Goal: Task Accomplishment & Management: Manage account settings

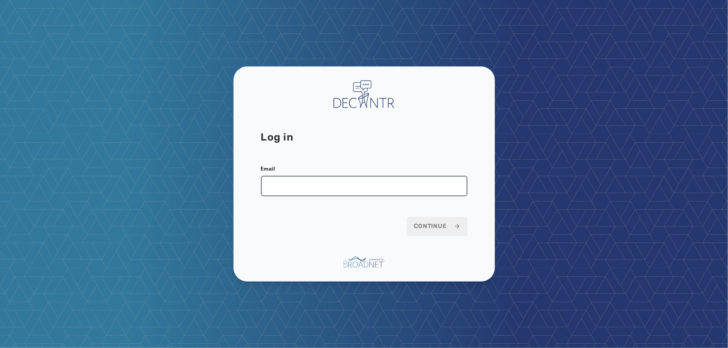
click at [360, 191] on input "Email" at bounding box center [364, 186] width 207 height 21
type input "**********"
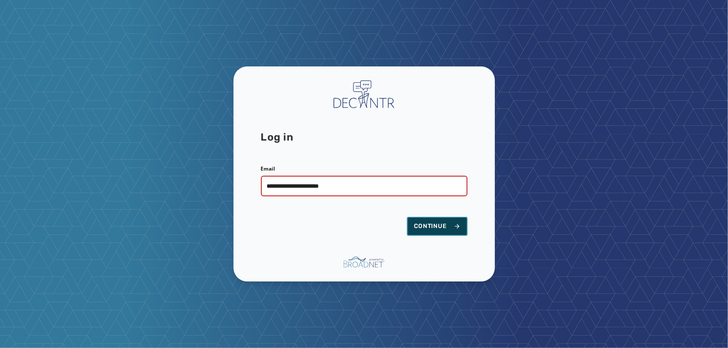
click at [426, 231] on span "Continue" at bounding box center [437, 226] width 47 height 9
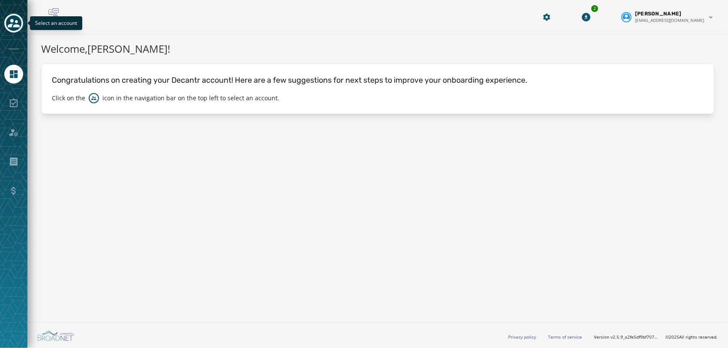
click at [16, 28] on icon "Toggle account select drawer" at bounding box center [14, 23] width 12 height 12
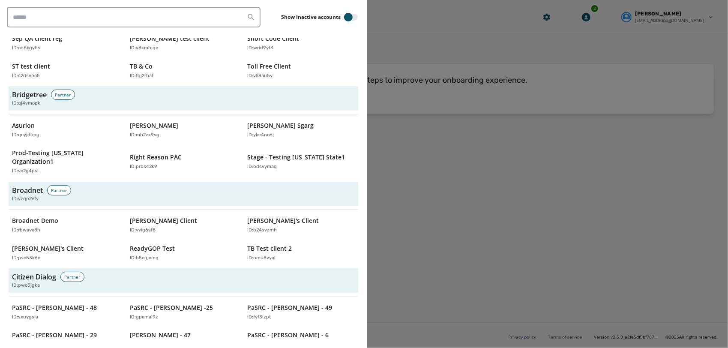
scroll to position [293, 0]
click at [138, 15] on input "search" at bounding box center [134, 17] width 254 height 21
paste input "********"
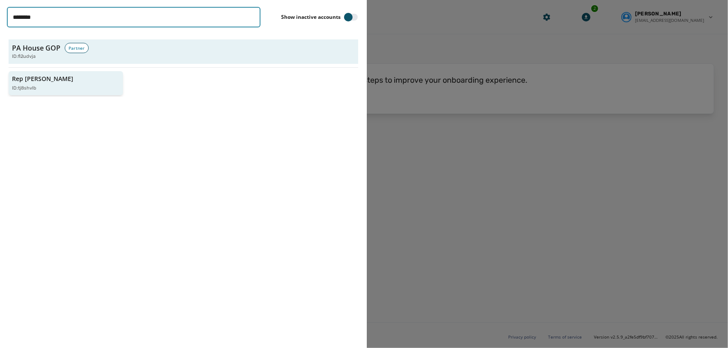
type input "********"
click at [41, 83] on div "Rep [PERSON_NAME] ID: tj8shvlb" at bounding box center [61, 84] width 99 height 18
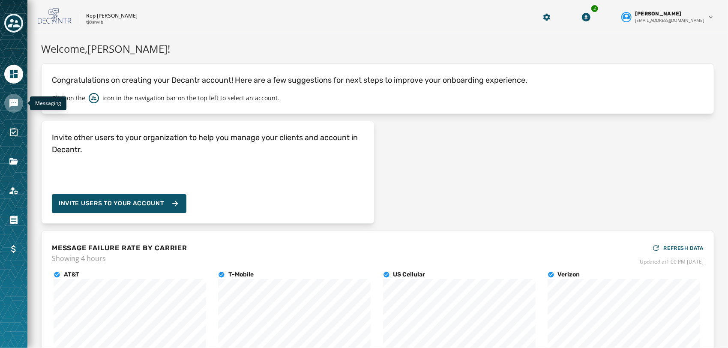
click at [12, 101] on icon "Navigate to Messaging" at bounding box center [13, 103] width 9 height 9
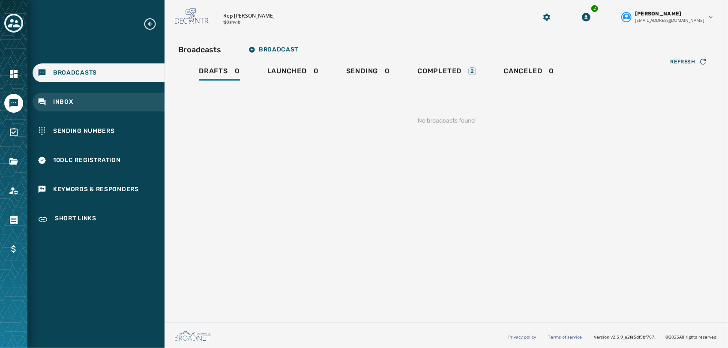
click at [64, 99] on span "Inbox" at bounding box center [63, 102] width 20 height 9
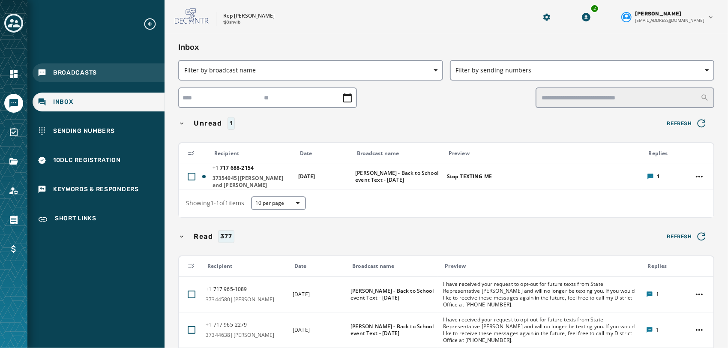
click at [81, 73] on span "Broadcasts" at bounding box center [75, 73] width 44 height 9
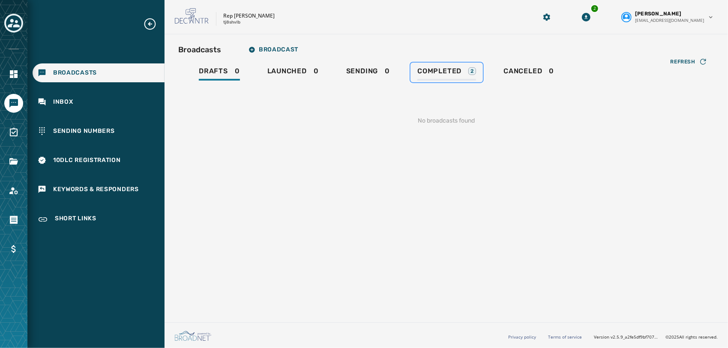
click at [434, 77] on div "Completed 2" at bounding box center [446, 74] width 59 height 14
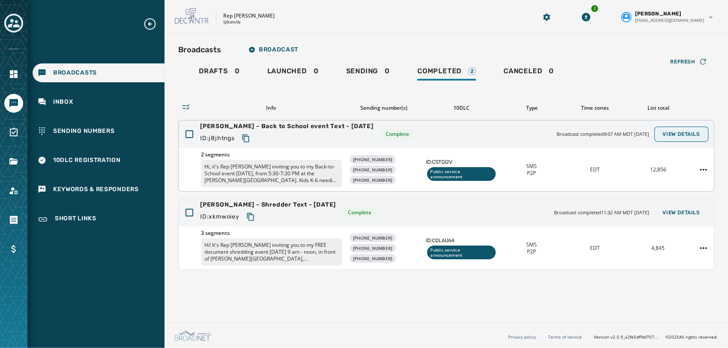
click at [689, 134] on span "View Details" at bounding box center [681, 134] width 37 height 7
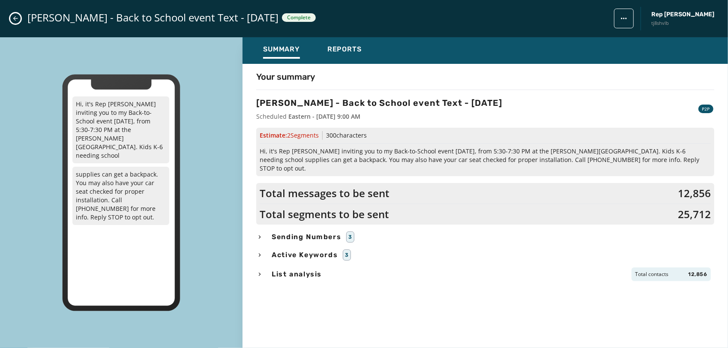
click at [351, 38] on div "Summary Reports" at bounding box center [485, 50] width 485 height 27
click at [343, 54] on div "Reports" at bounding box center [344, 52] width 34 height 14
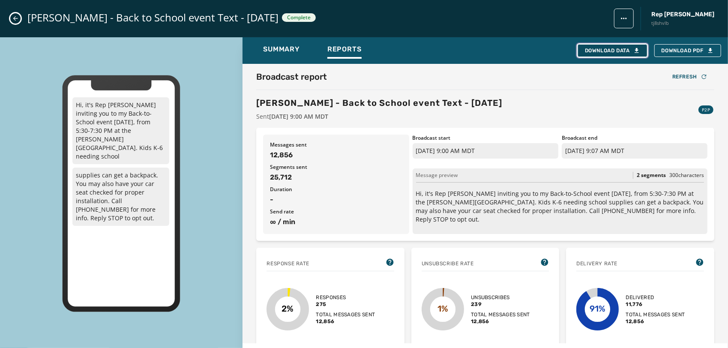
click at [592, 53] on div "Download Data" at bounding box center [612, 50] width 55 height 7
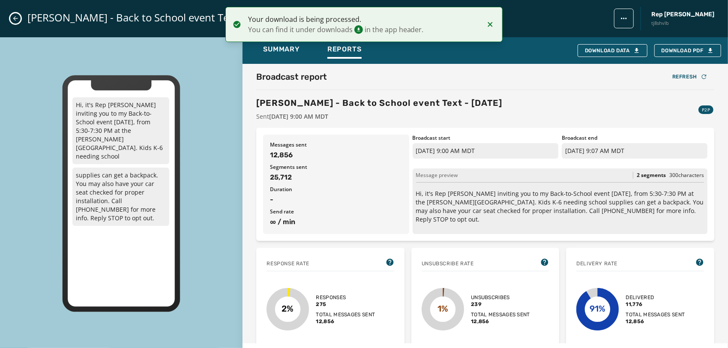
click at [490, 25] on icon "Notifications (F8)" at bounding box center [490, 24] width 5 height 5
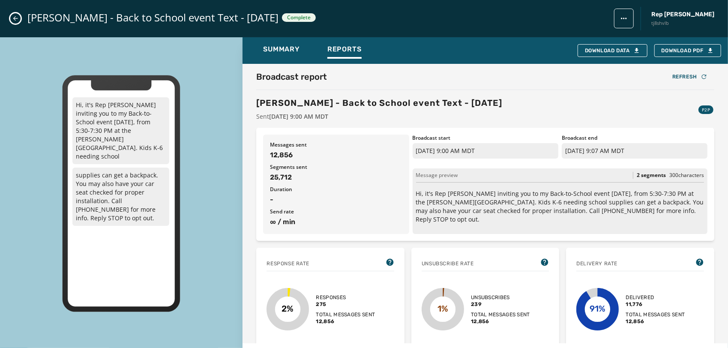
click at [13, 21] on icon "Close admin drawer" at bounding box center [15, 18] width 7 height 7
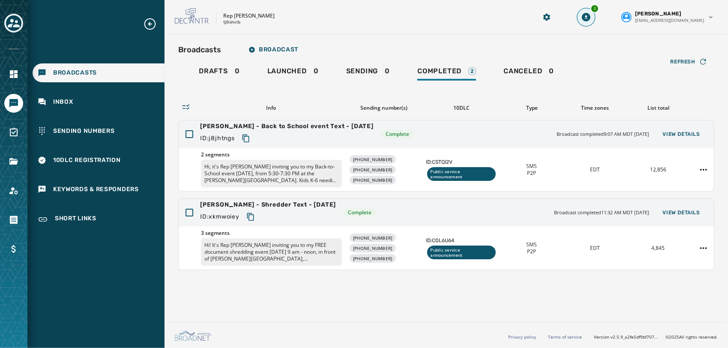
click at [590, 21] on icon "Download Menu" at bounding box center [586, 17] width 9 height 9
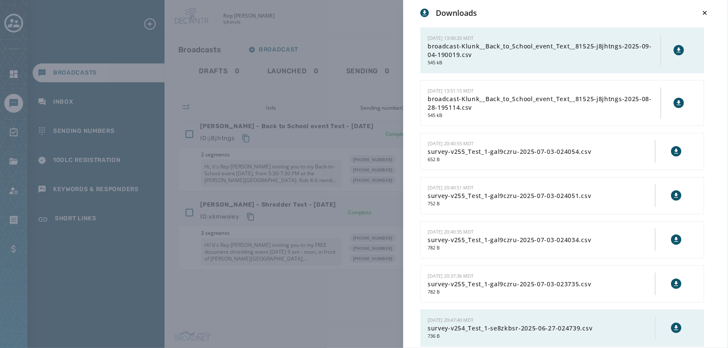
click at [677, 49] on icon at bounding box center [679, 50] width 4 height 5
click at [497, 15] on div "Downloads" at bounding box center [565, 13] width 291 height 12
click at [363, 20] on div "Downloads 9/4/2025 - 13:00:20 MDT broadcast-Klunk__Back_to_School_event_Text__8…" at bounding box center [364, 174] width 728 height 348
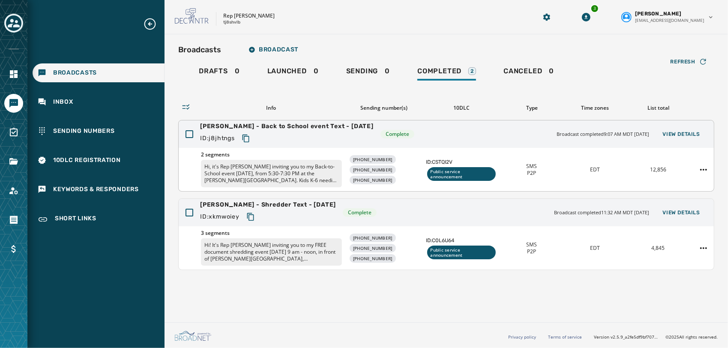
click at [247, 135] on icon "Copy text to clipboard" at bounding box center [246, 138] width 9 height 9
click at [426, 346] on footer "Privacy policy Terms of service Version v2.5.9_a2fe5df9bf7071e1522954d516a80c78…" at bounding box center [446, 335] width 563 height 26
click at [309, 127] on span "Klunk - Back to School event Text - 8-15-25" at bounding box center [287, 126] width 174 height 9
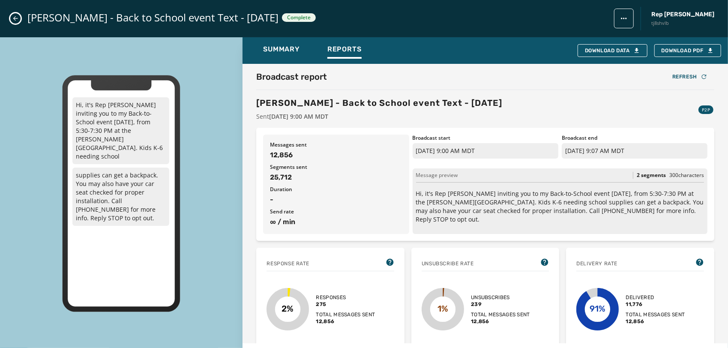
click at [19, 21] on button "Close admin drawer" at bounding box center [15, 18] width 10 height 10
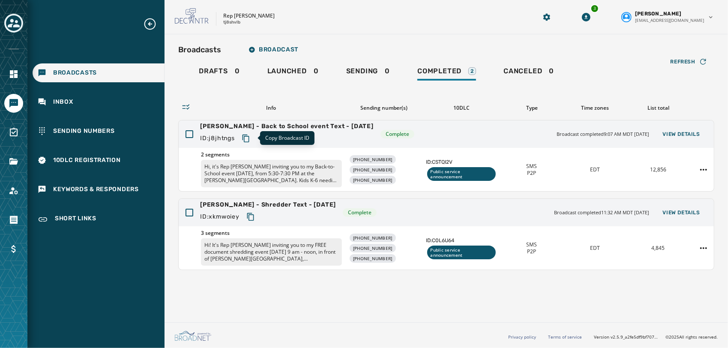
click at [249, 138] on icon "Copy text to clipboard" at bounding box center [246, 138] width 9 height 9
